Goal: Navigation & Orientation: Find specific page/section

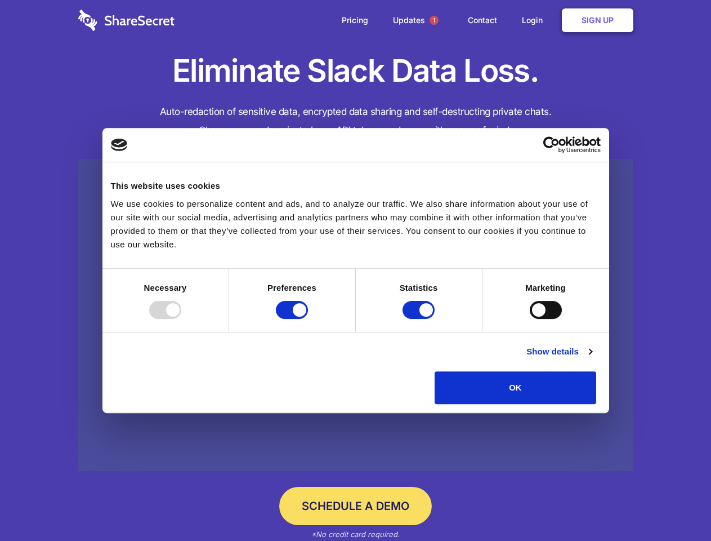
click at [181, 319] on div at bounding box center [165, 310] width 32 height 18
click at [308, 319] on input "Preferences" at bounding box center [292, 310] width 32 height 18
checkbox input "false"
click at [420, 319] on input "Statistics" at bounding box center [419, 310] width 32 height 18
checkbox input "false"
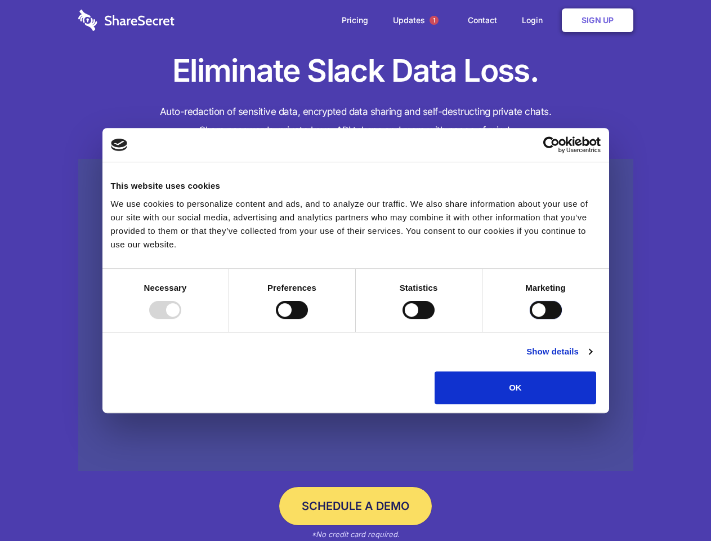
click at [530, 319] on input "Marketing" at bounding box center [546, 310] width 32 height 18
checkbox input "true"
click at [592, 358] on link "Show details" at bounding box center [558, 352] width 65 height 14
click at [0, 0] on ul "Necessary 7 Necessary cookies help make a website usable by enabling basic func…" at bounding box center [0, 0] width 0 height 0
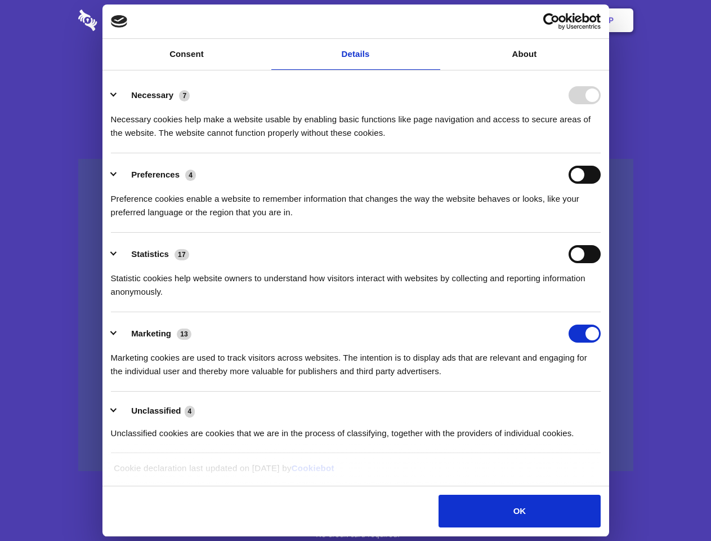
click at [434, 20] on span "1" at bounding box center [434, 20] width 9 height 9
